Goal: Transaction & Acquisition: Purchase product/service

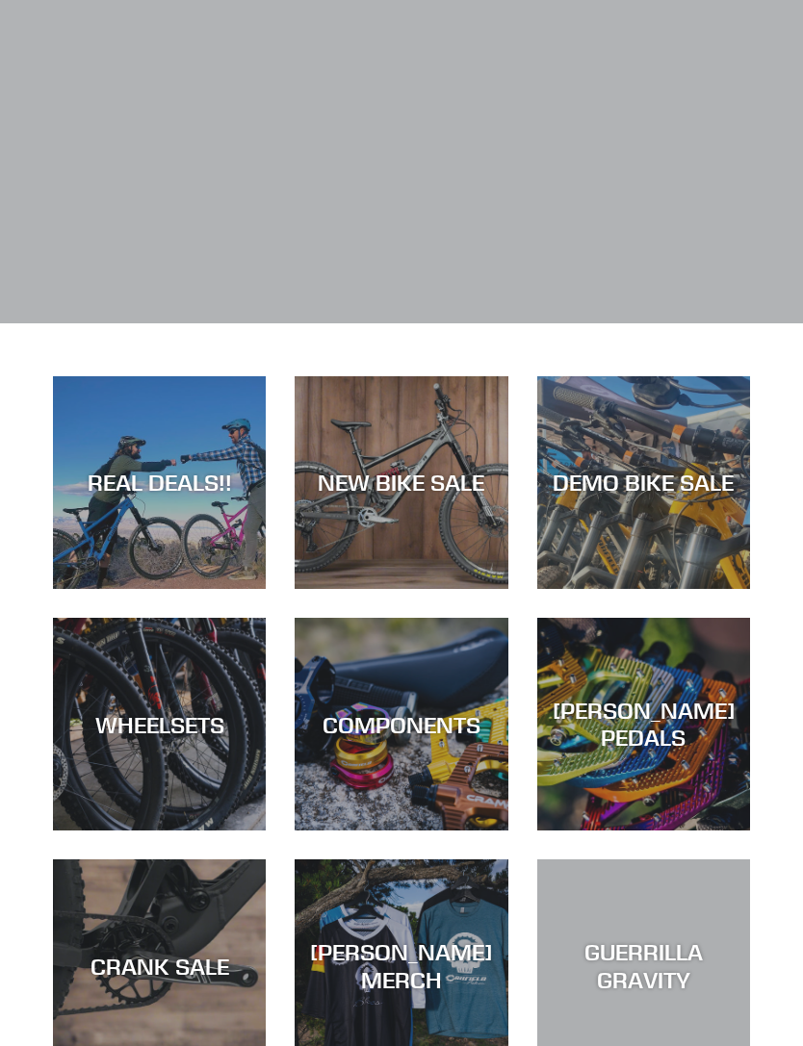
scroll to position [220, 0]
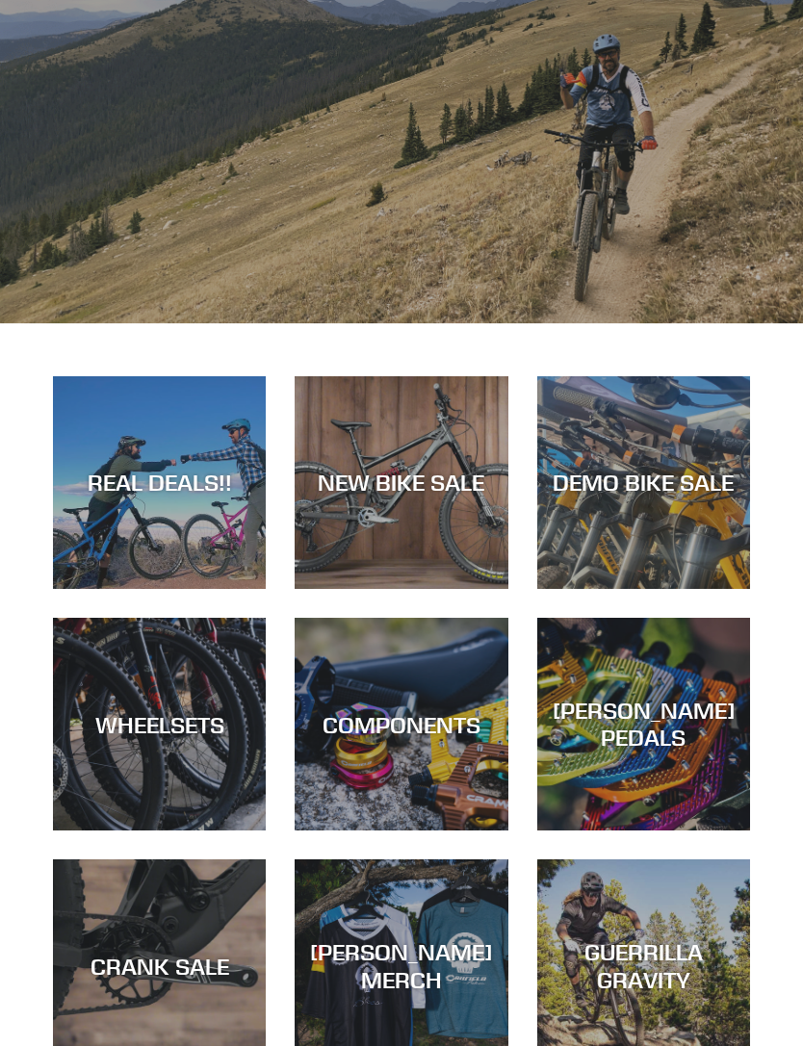
click at [116, 478] on div "REAL DEALS!!" at bounding box center [159, 483] width 213 height 28
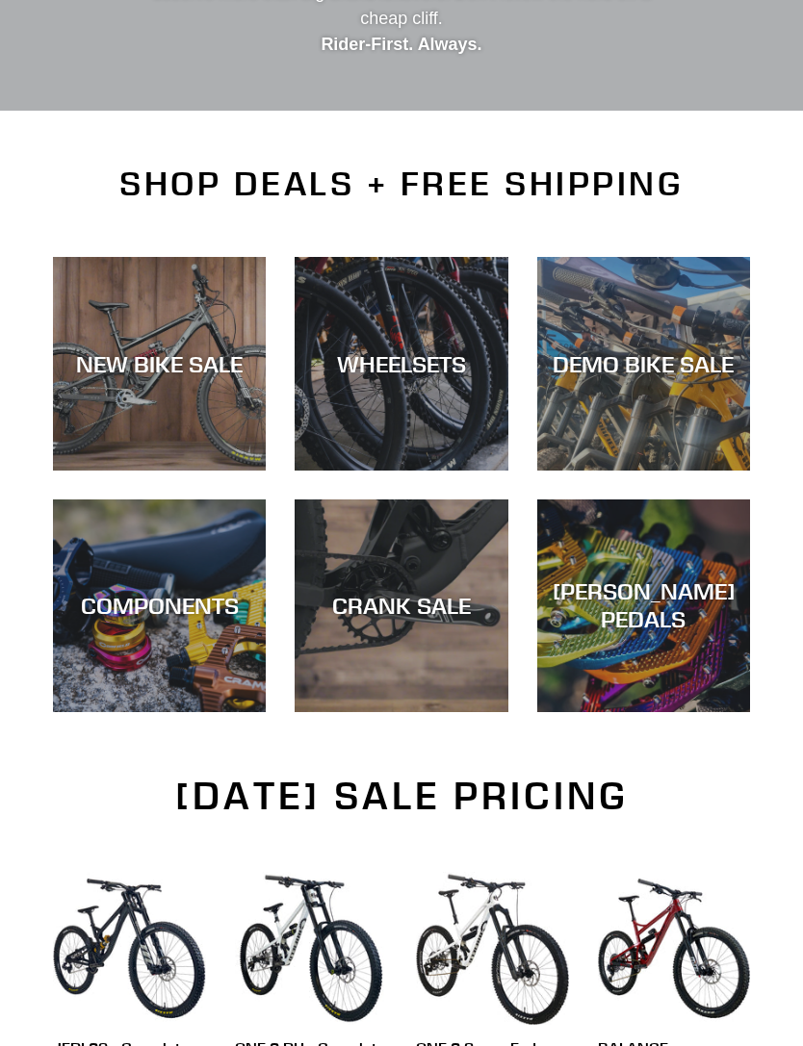
scroll to position [370, 0]
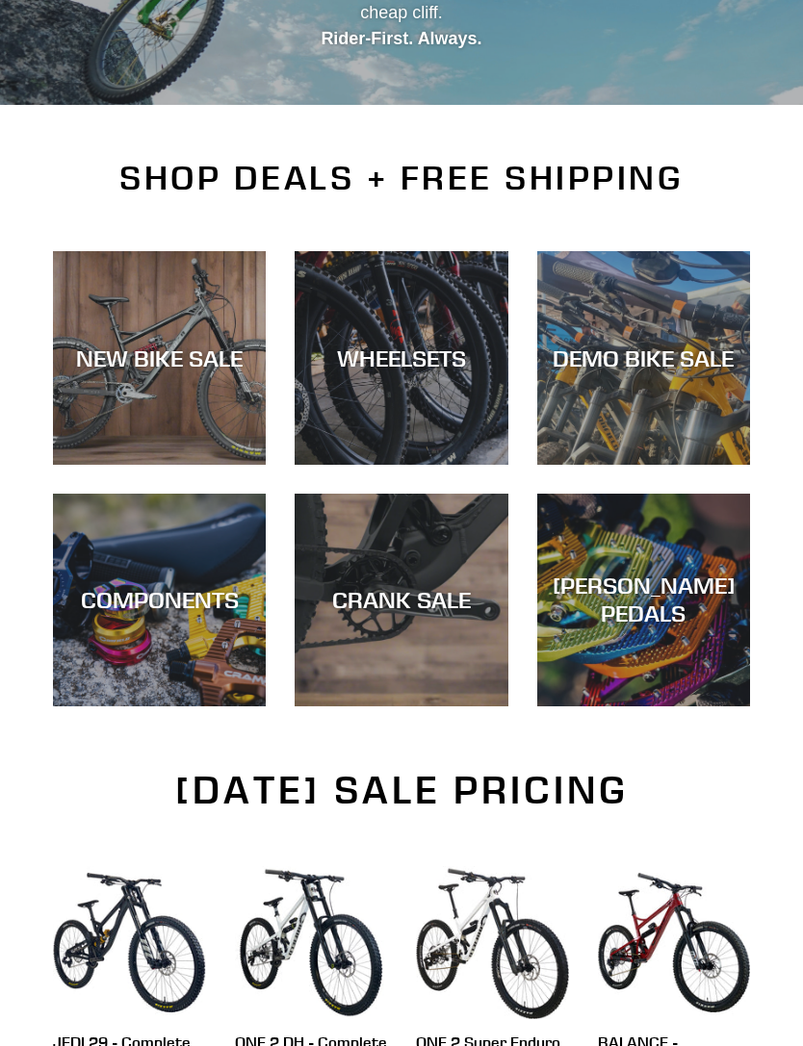
click at [111, 360] on div "NEW BIKE SALE" at bounding box center [159, 360] width 213 height 28
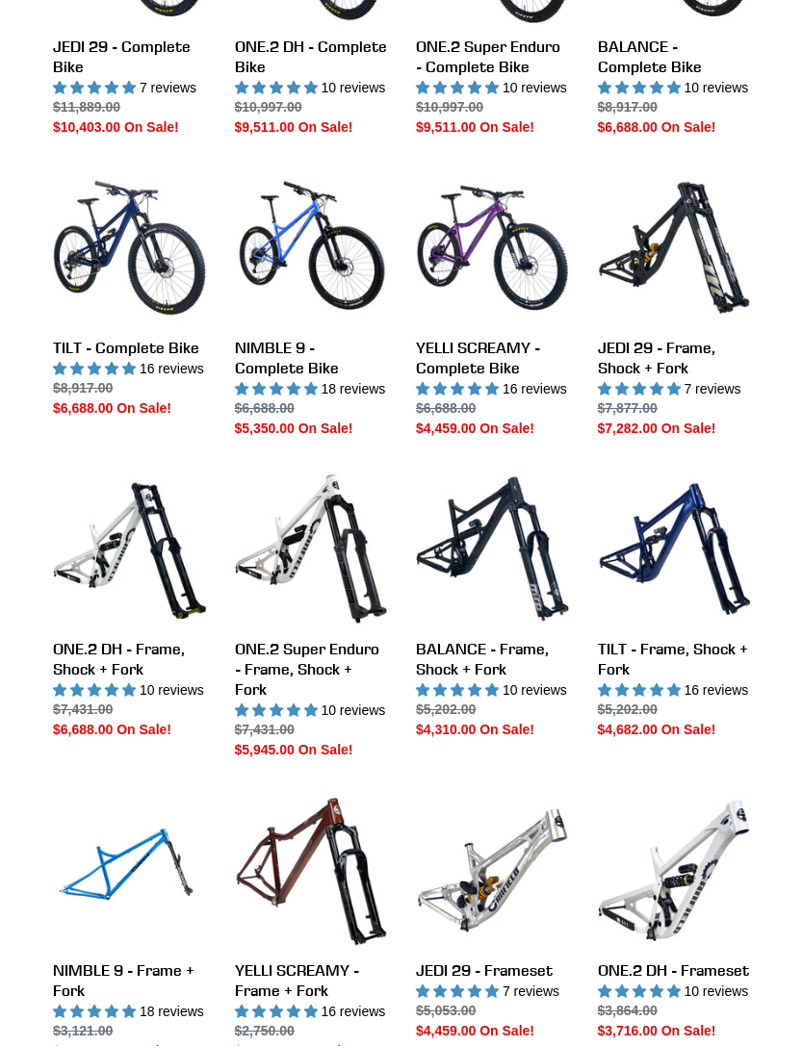
scroll to position [1367, 0]
click at [296, 283] on link "NIMBLE 9 - Complete Bike" at bounding box center [311, 305] width 153 height 268
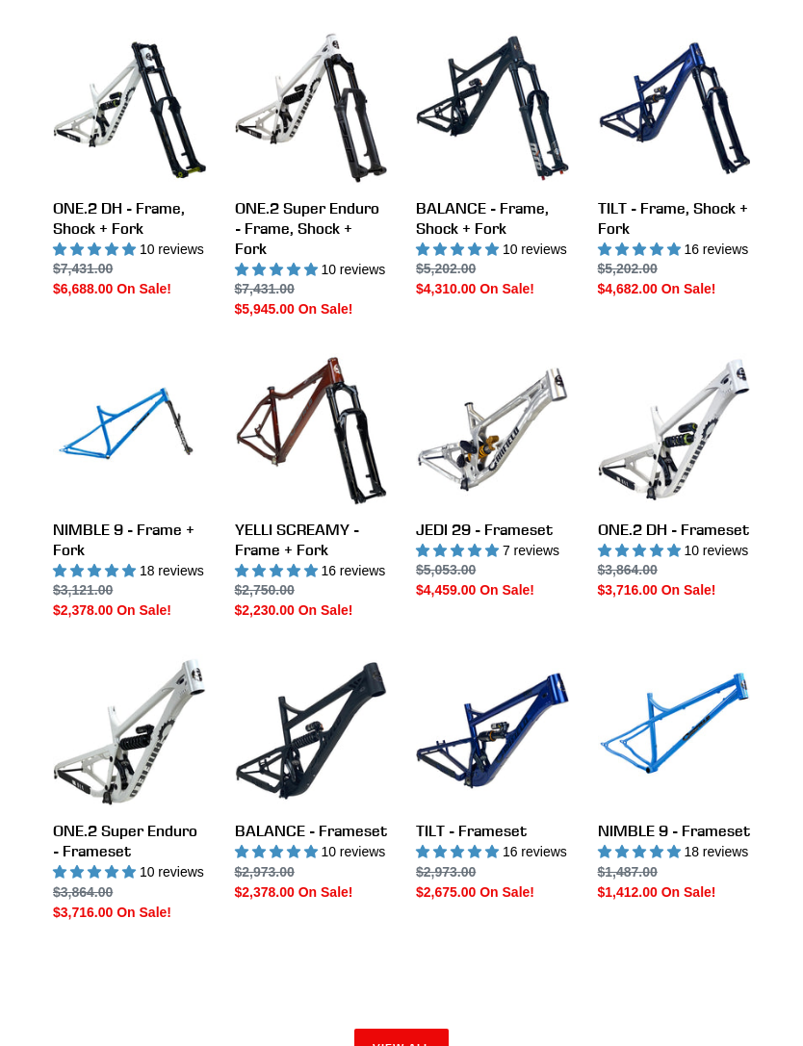
scroll to position [1808, 0]
click at [121, 476] on link "NIMBLE 9 - Frame + Fork" at bounding box center [129, 487] width 153 height 268
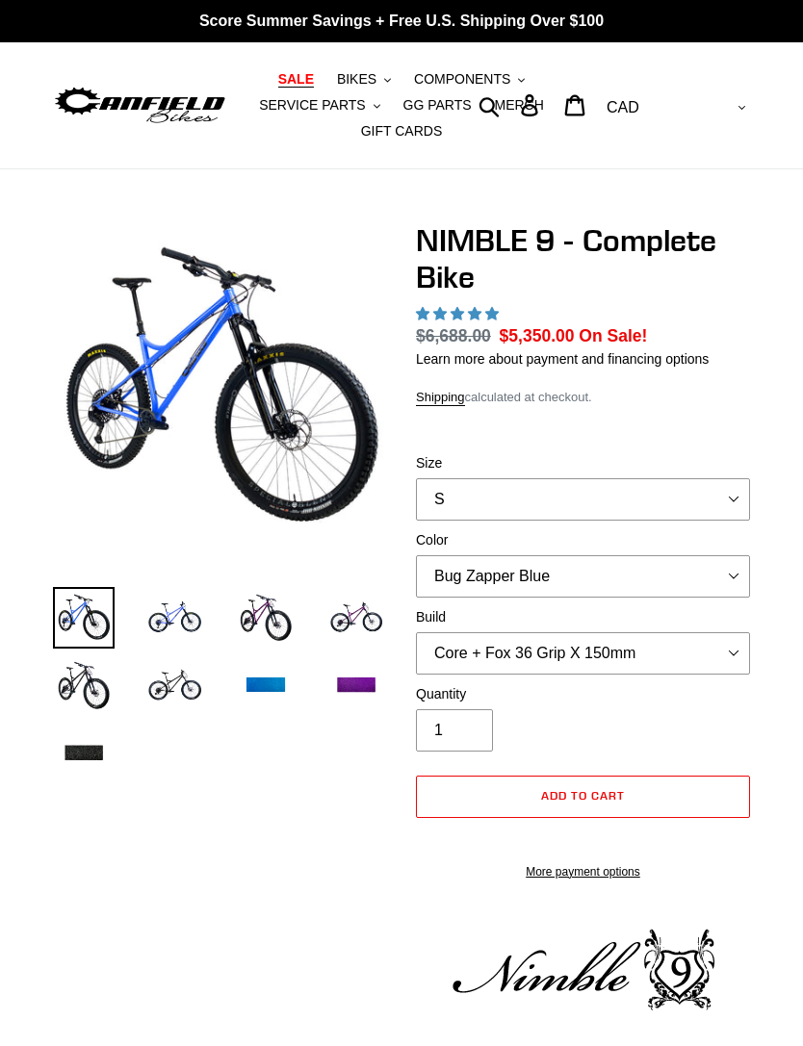
select select "highest-rating"
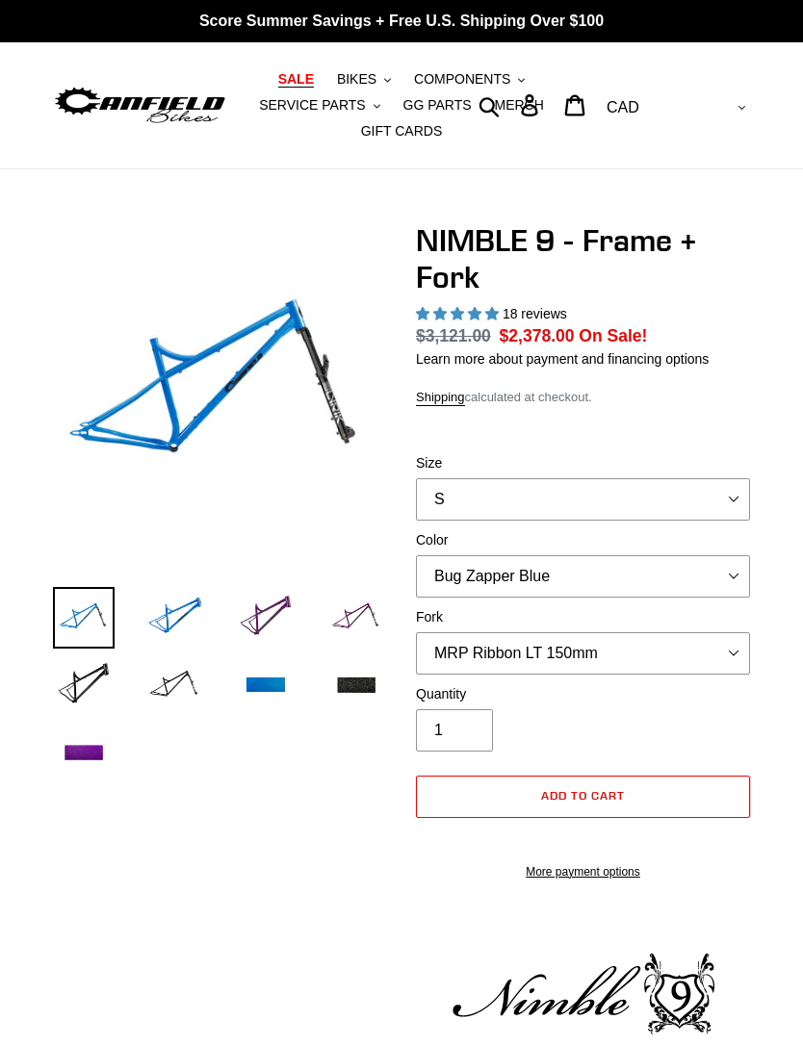
select select "highest-rating"
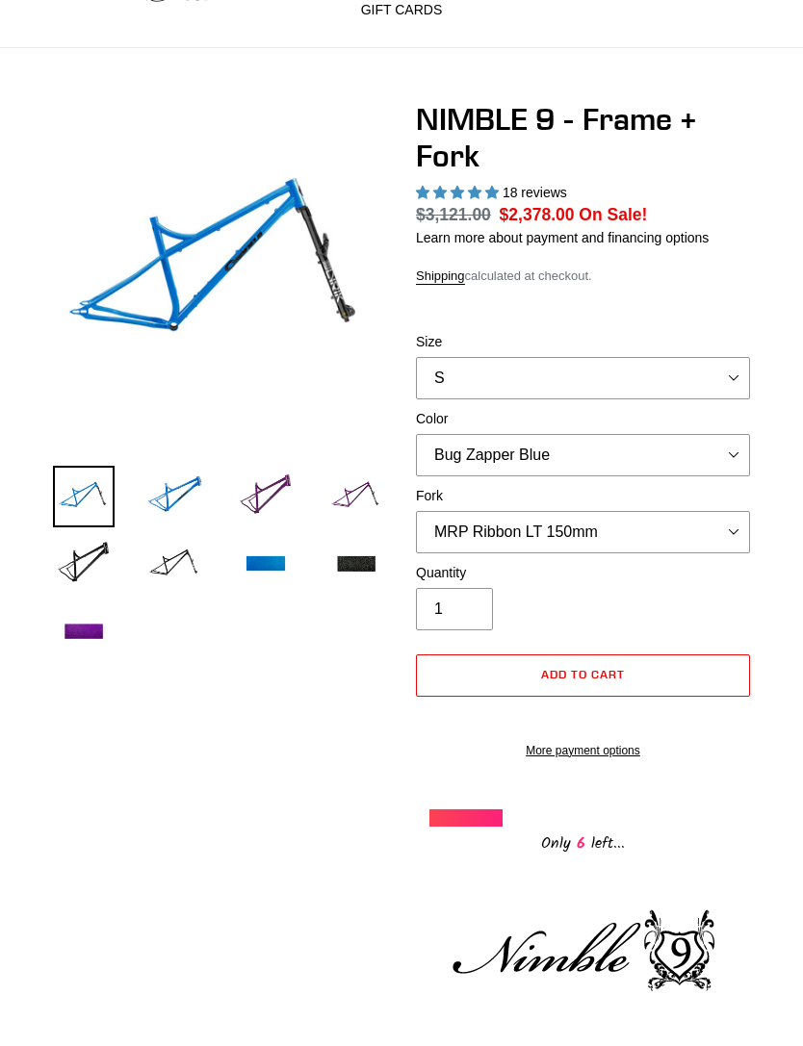
scroll to position [124, 0]
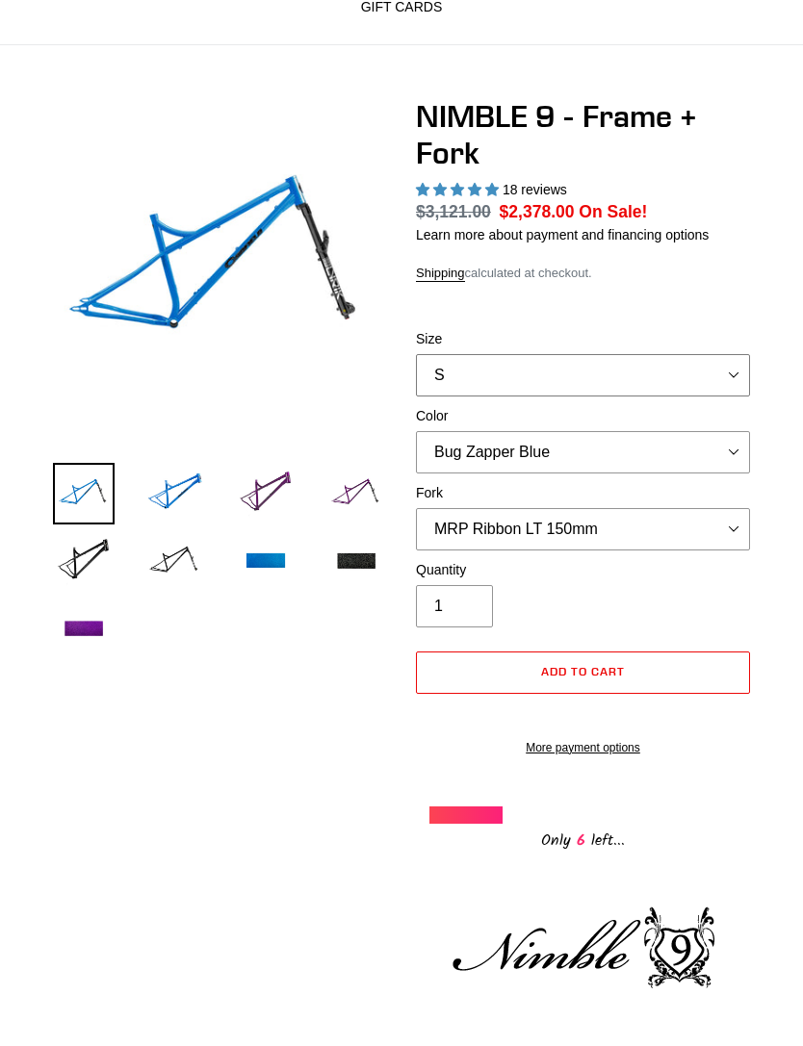
click at [741, 354] on select "S M L XL" at bounding box center [583, 375] width 334 height 42
select select "XL"
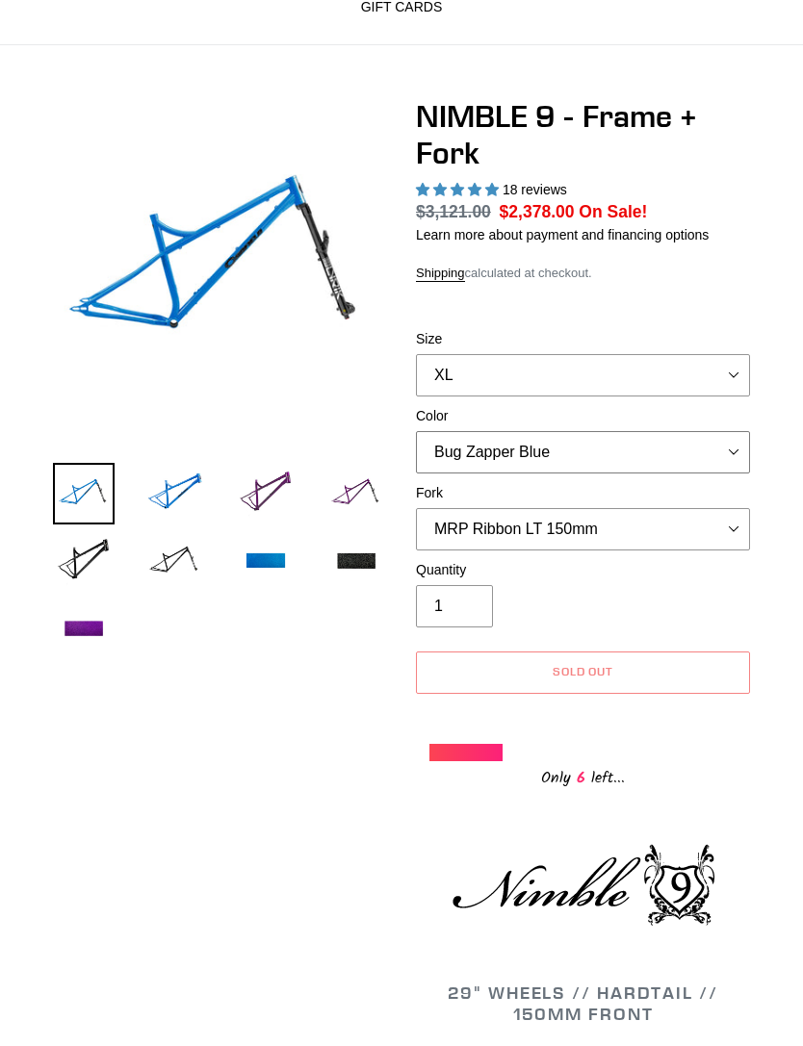
click at [717, 448] on select "Bug Zapper Blue Purple Haze - Sold Out Galaxy Black" at bounding box center [583, 452] width 334 height 42
click at [700, 445] on select "Bug Zapper Blue Purple Haze - Sold Out Galaxy Black" at bounding box center [583, 452] width 334 height 42
select select "Galaxy Black"
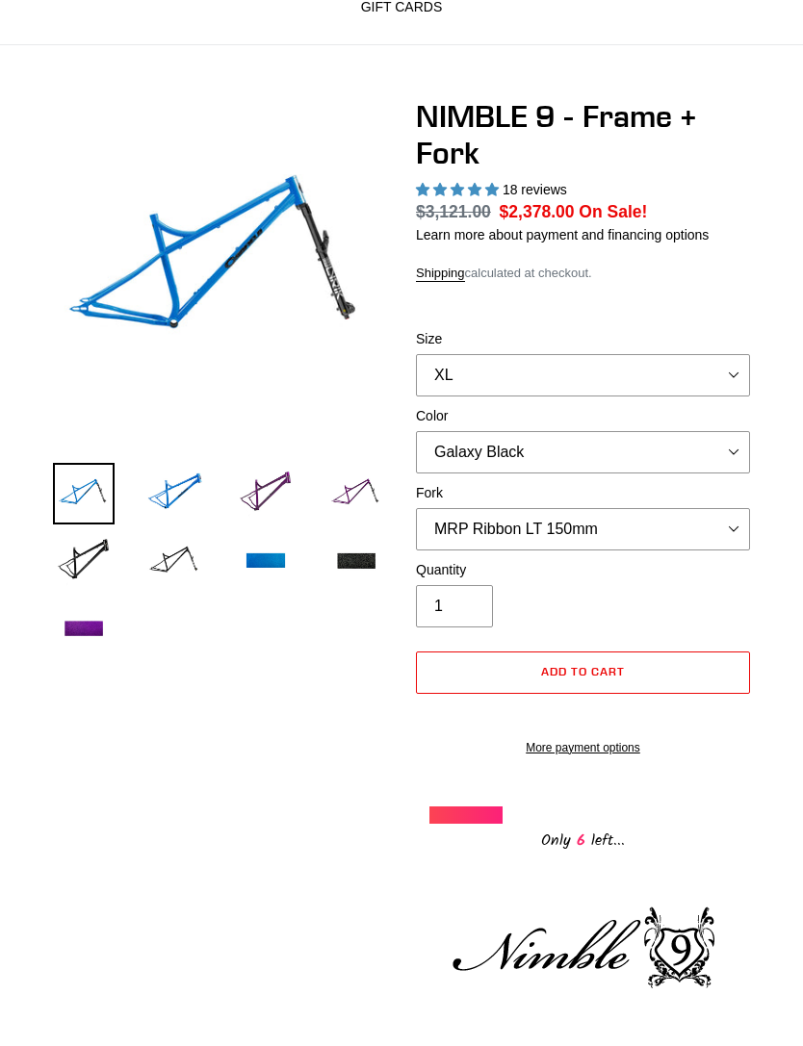
click at [246, 481] on img at bounding box center [266, 494] width 62 height 62
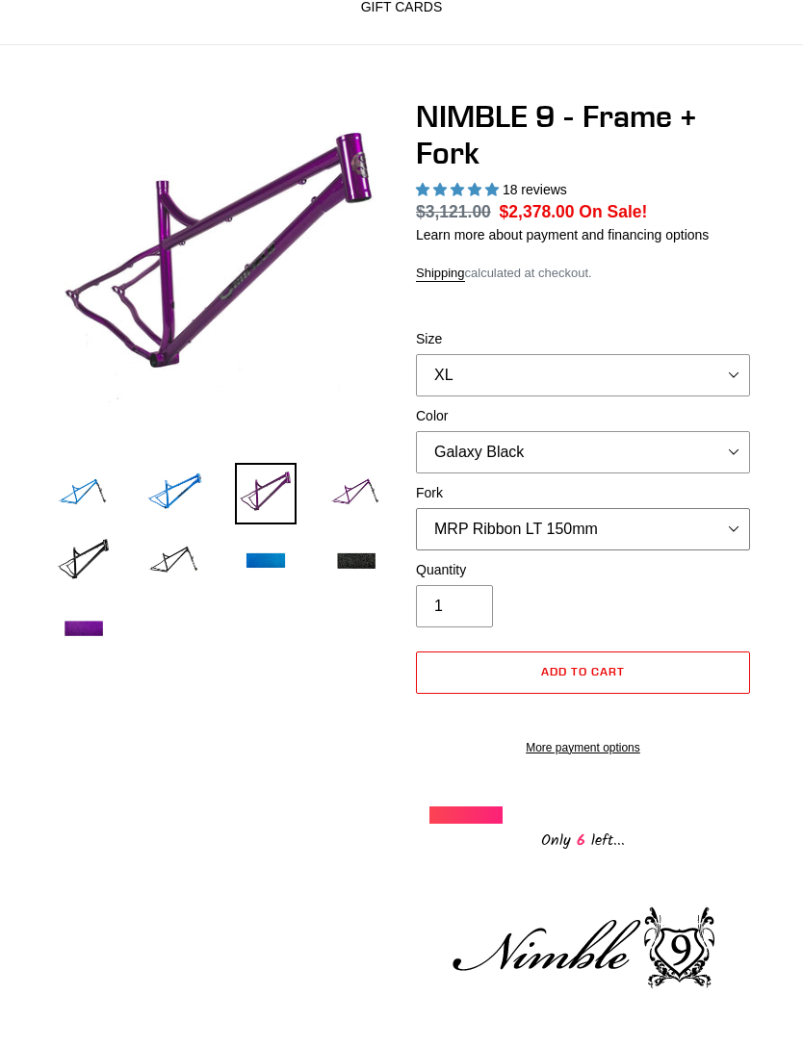
click at [723, 546] on select "MRP Ribbon LT 150mm Fox 36 Factory Grip X 150mm (Special Order) RockShox Lyrik …" at bounding box center [583, 529] width 334 height 42
